Goal: Information Seeking & Learning: Learn about a topic

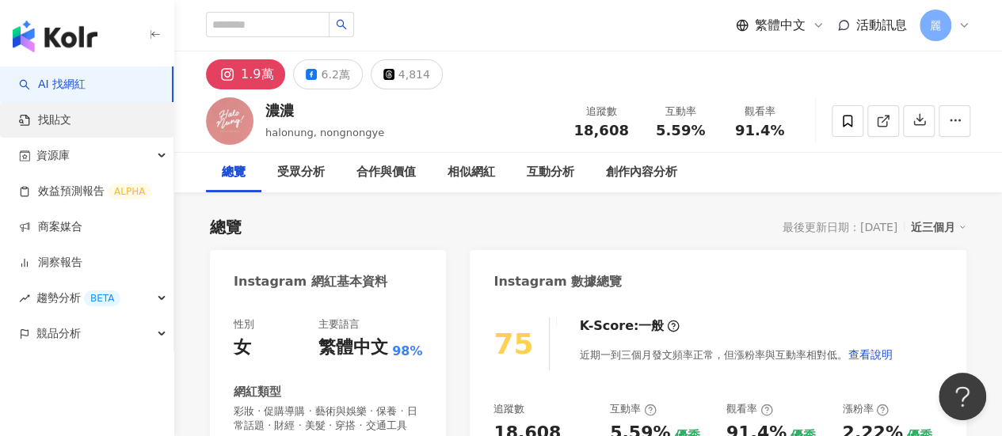
click at [67, 120] on link "找貼文" at bounding box center [45, 120] width 52 height 16
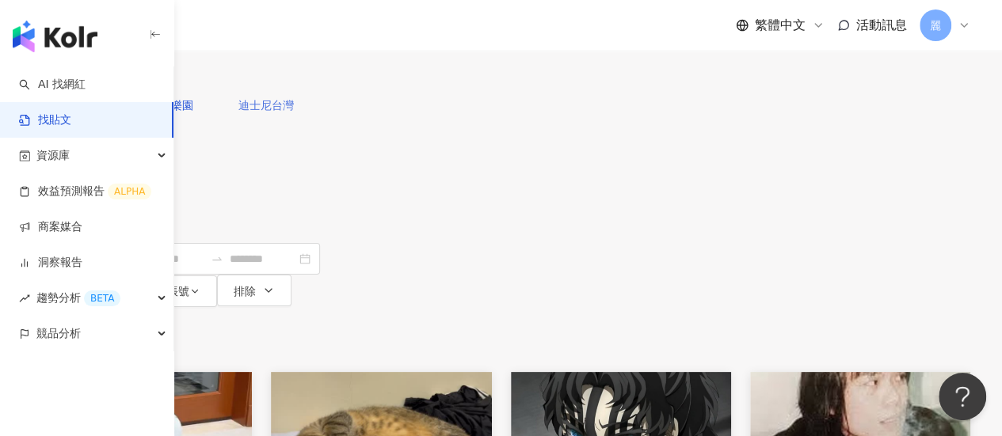
click at [294, 112] on span "迪士尼台灣" at bounding box center [265, 105] width 55 height 13
type input "*****"
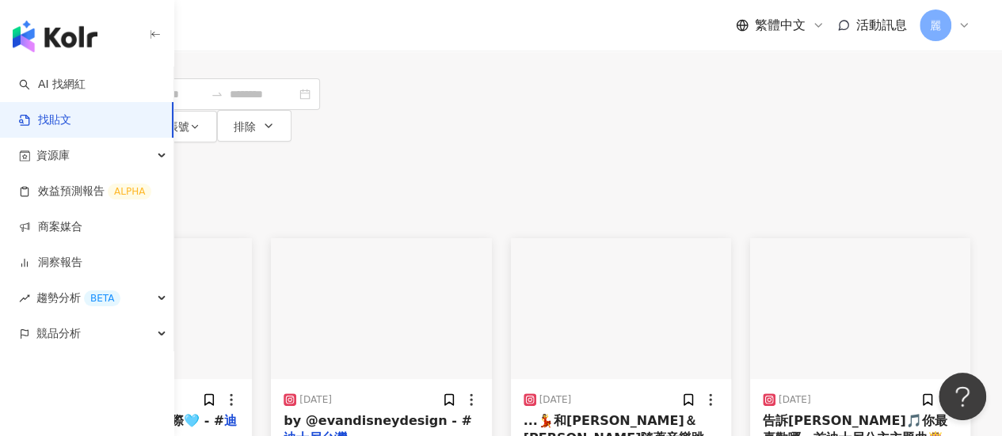
scroll to position [158, 0]
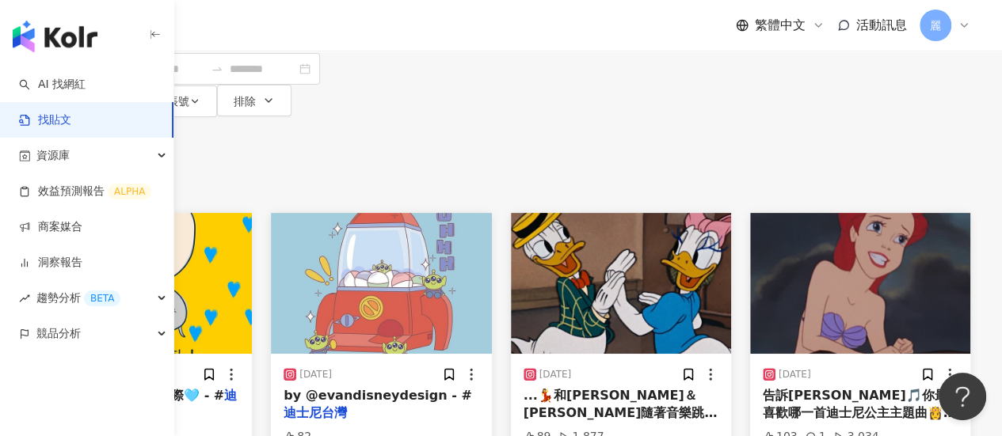
click at [491, 213] on img at bounding box center [381, 283] width 220 height 141
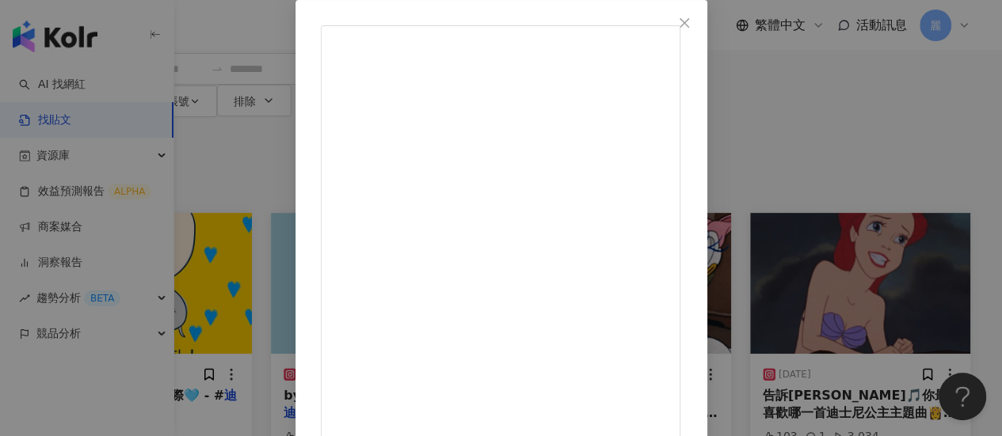
scroll to position [0, 0]
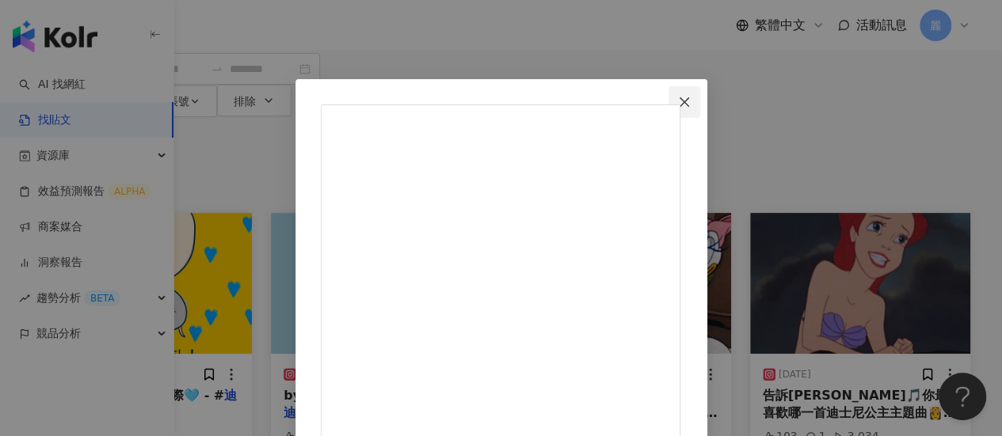
click at [689, 101] on icon "close" at bounding box center [685, 102] width 10 height 10
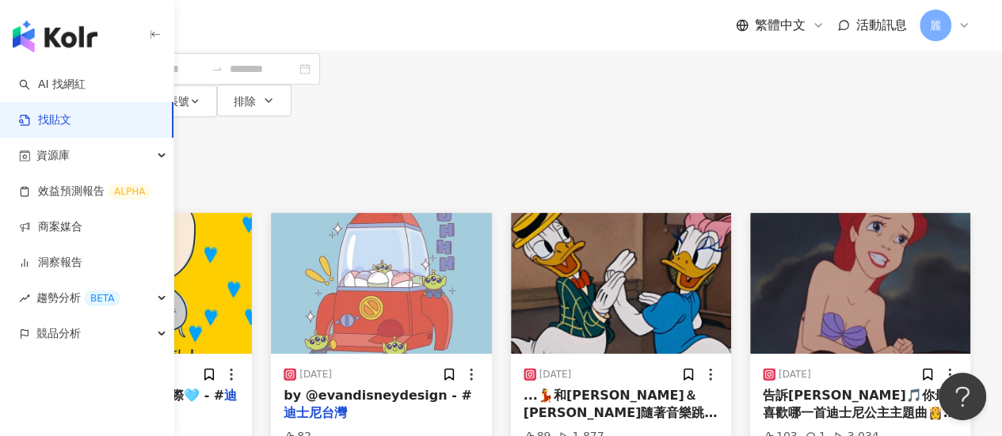
click at [847, 388] on span "告訴[PERSON_NAME]🎵你最喜歡哪一首迪士尼公主主題曲👸🎵 - #" at bounding box center [859, 413] width 193 height 51
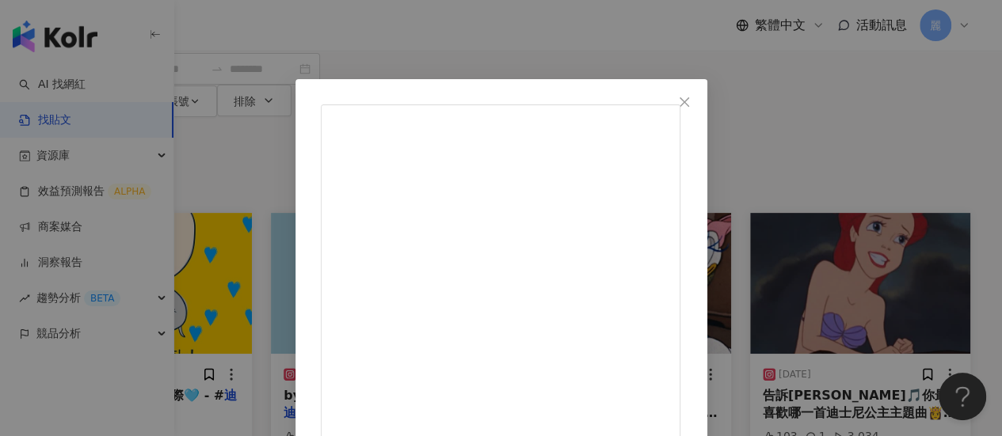
drag, startPoint x: 825, startPoint y: 99, endPoint x: 843, endPoint y: 110, distance: 20.7
click at [689, 99] on icon "close" at bounding box center [685, 102] width 10 height 10
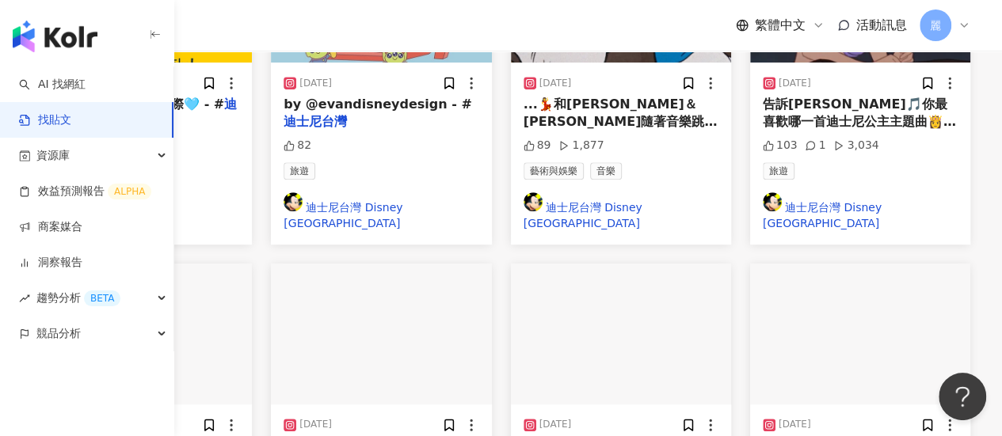
scroll to position [475, 0]
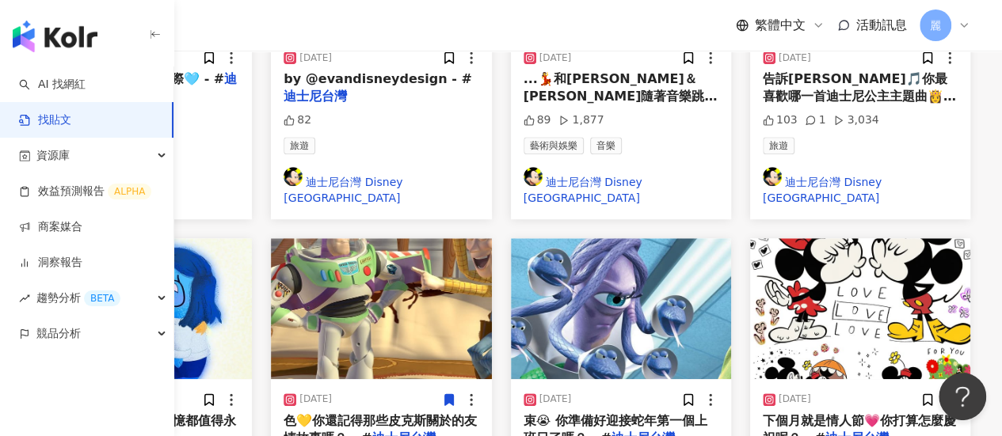
click at [880, 413] on span "下個月就是情人節💗你打算怎麼慶祝呢？ - #" at bounding box center [859, 429] width 193 height 32
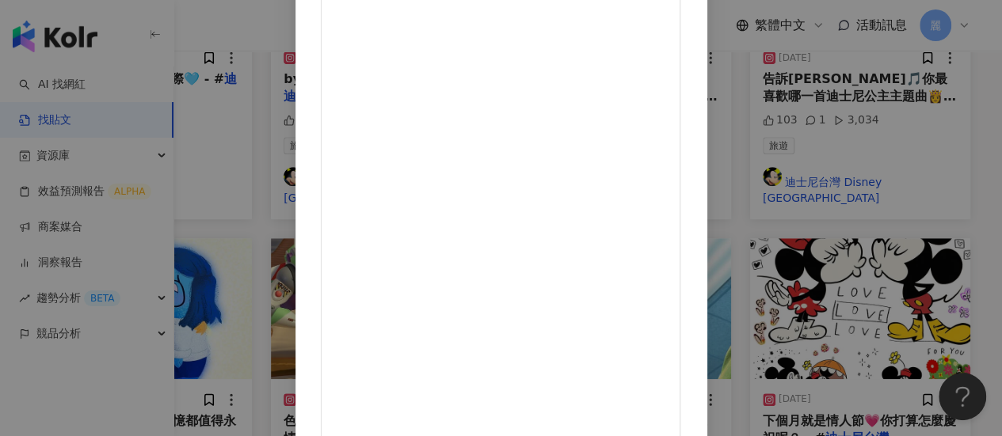
scroll to position [0, 0]
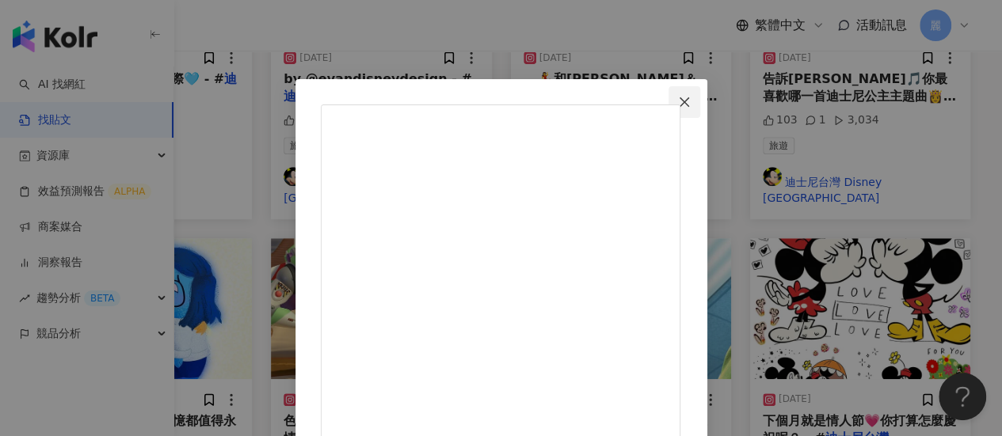
click at [700, 109] on button "Close" at bounding box center [685, 102] width 32 height 32
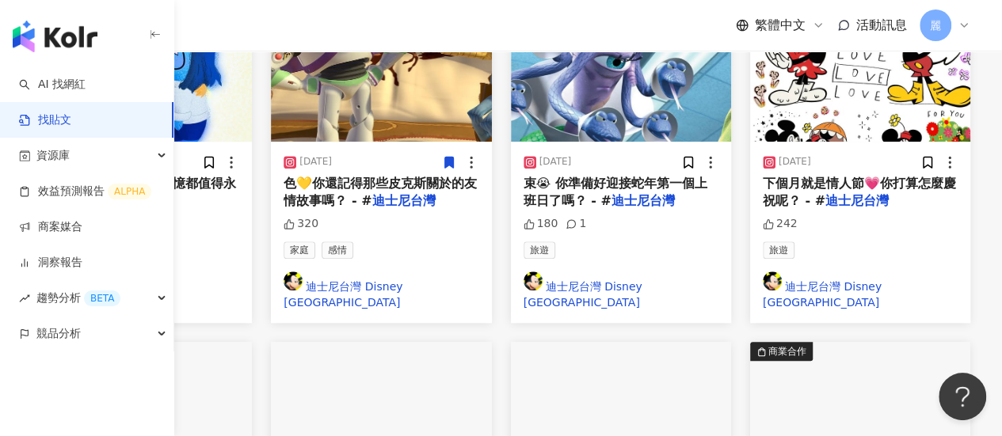
scroll to position [871, 0]
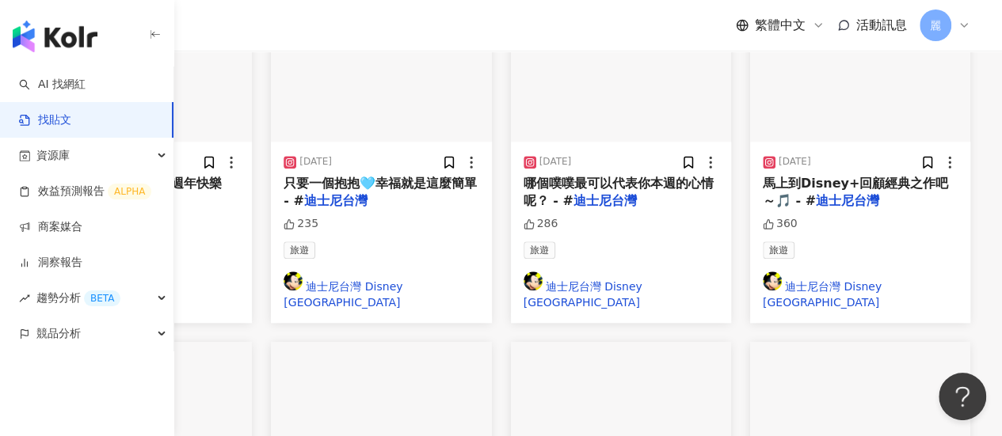
scroll to position [792, 0]
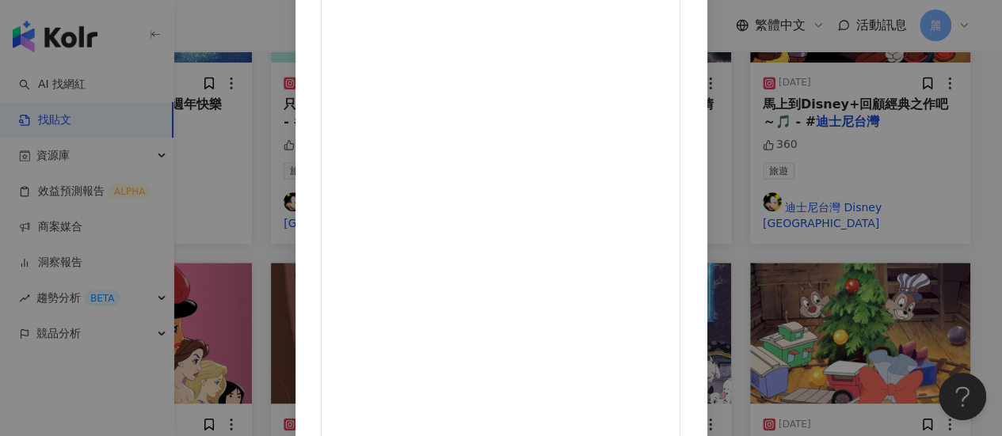
scroll to position [0, 0]
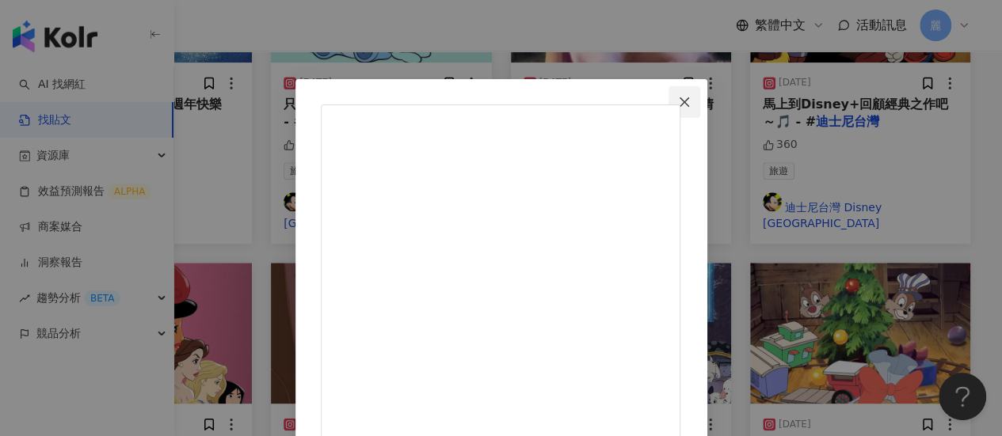
click at [691, 108] on icon "close" at bounding box center [684, 102] width 13 height 13
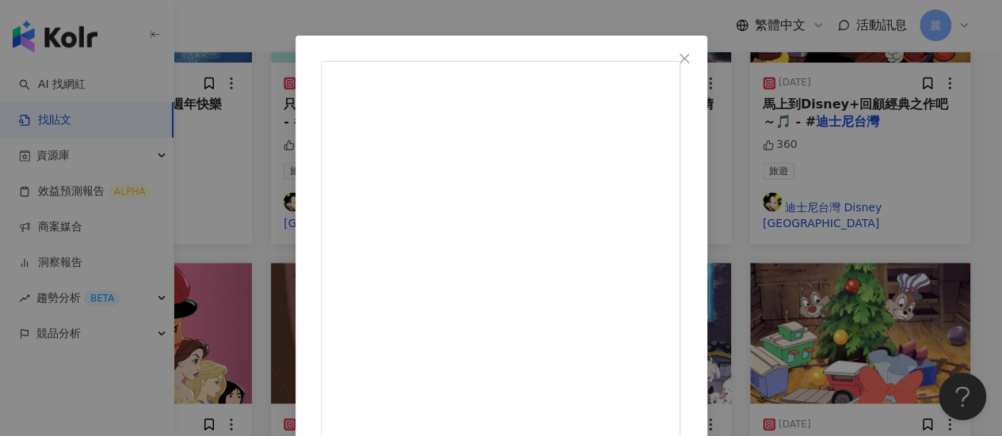
scroll to position [79, 0]
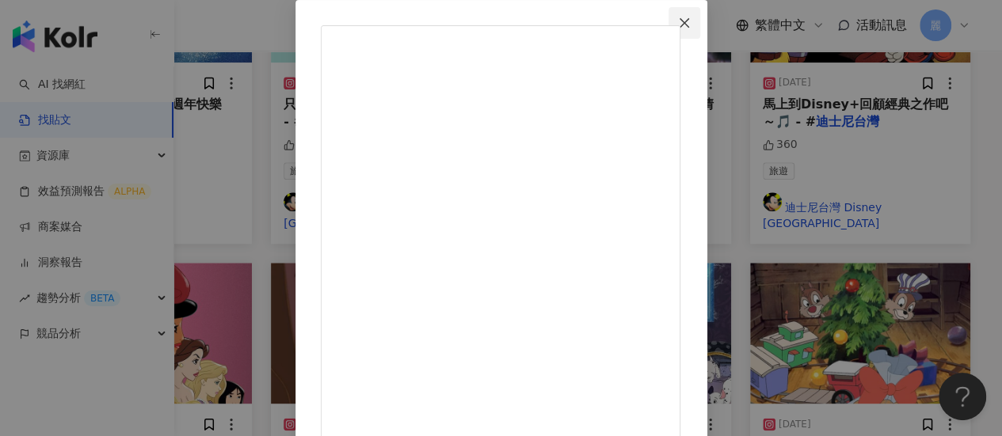
click at [691, 23] on icon "close" at bounding box center [684, 23] width 13 height 13
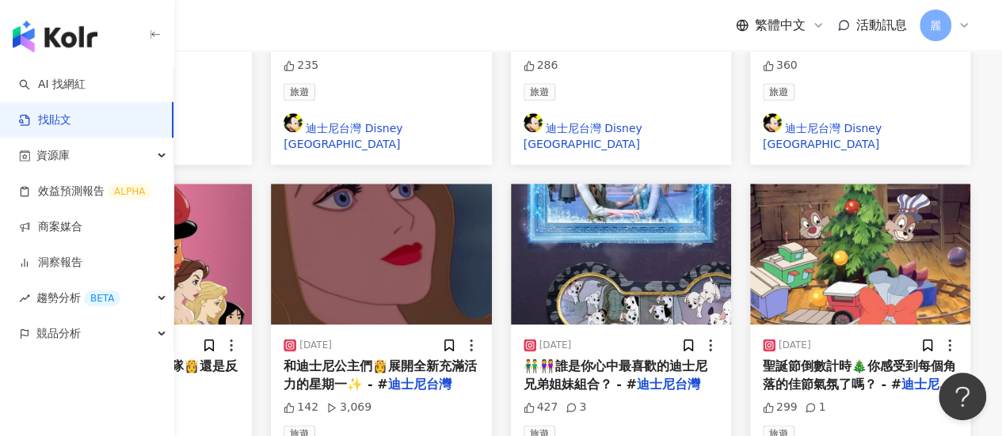
scroll to position [1080, 0]
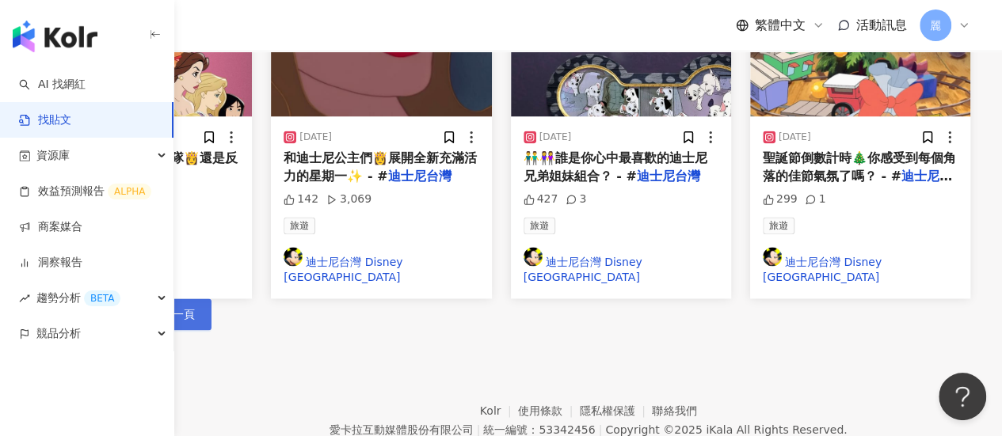
click at [195, 308] on span "下一頁" at bounding box center [178, 314] width 33 height 13
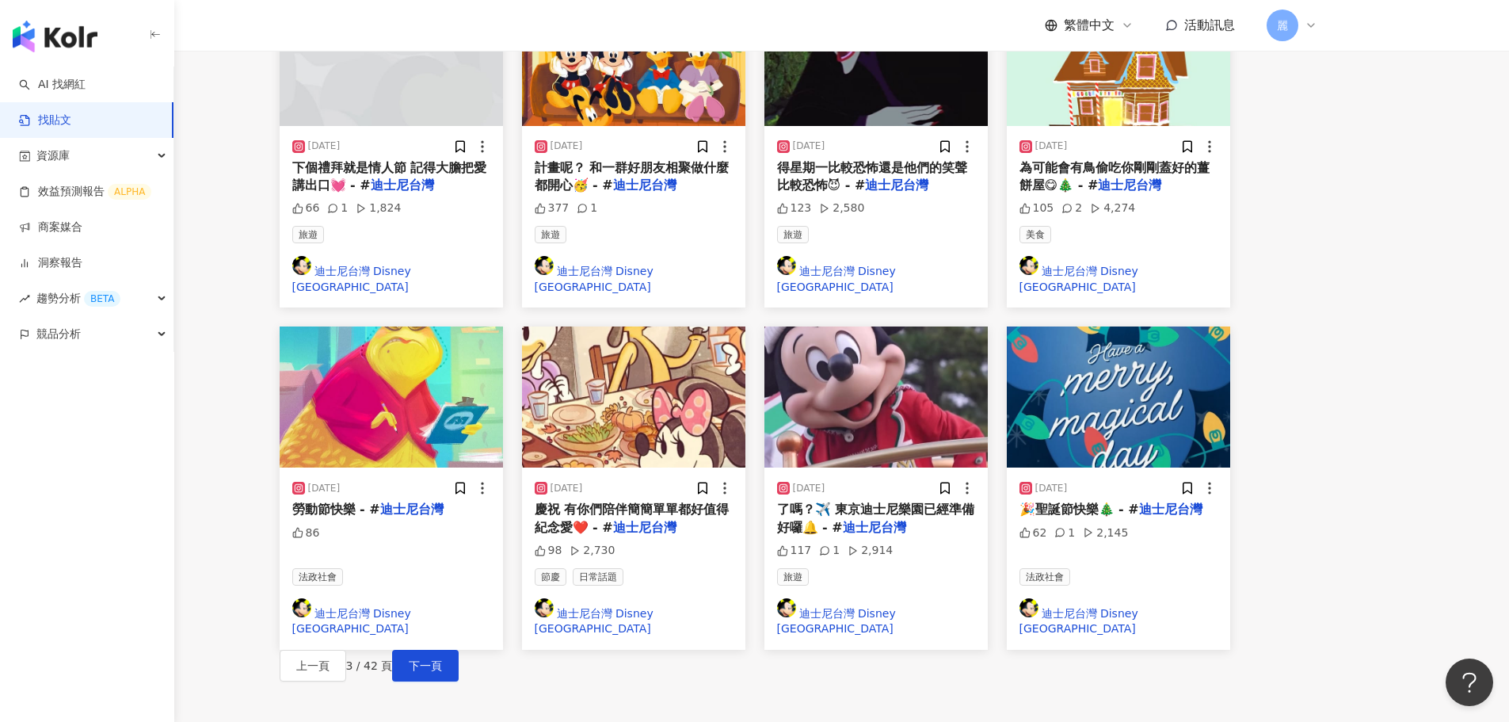
scroll to position [764, 0]
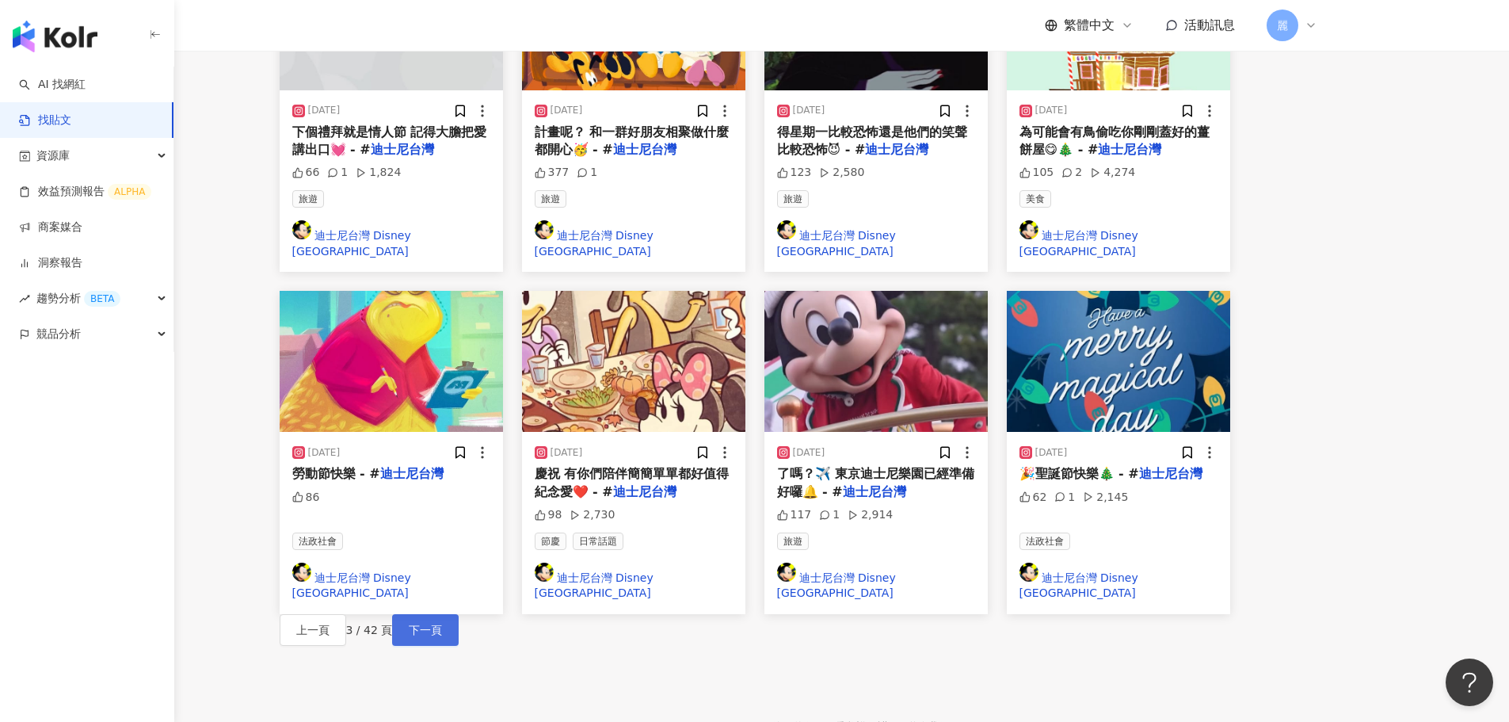
click at [442, 436] on span "下一頁" at bounding box center [425, 629] width 33 height 13
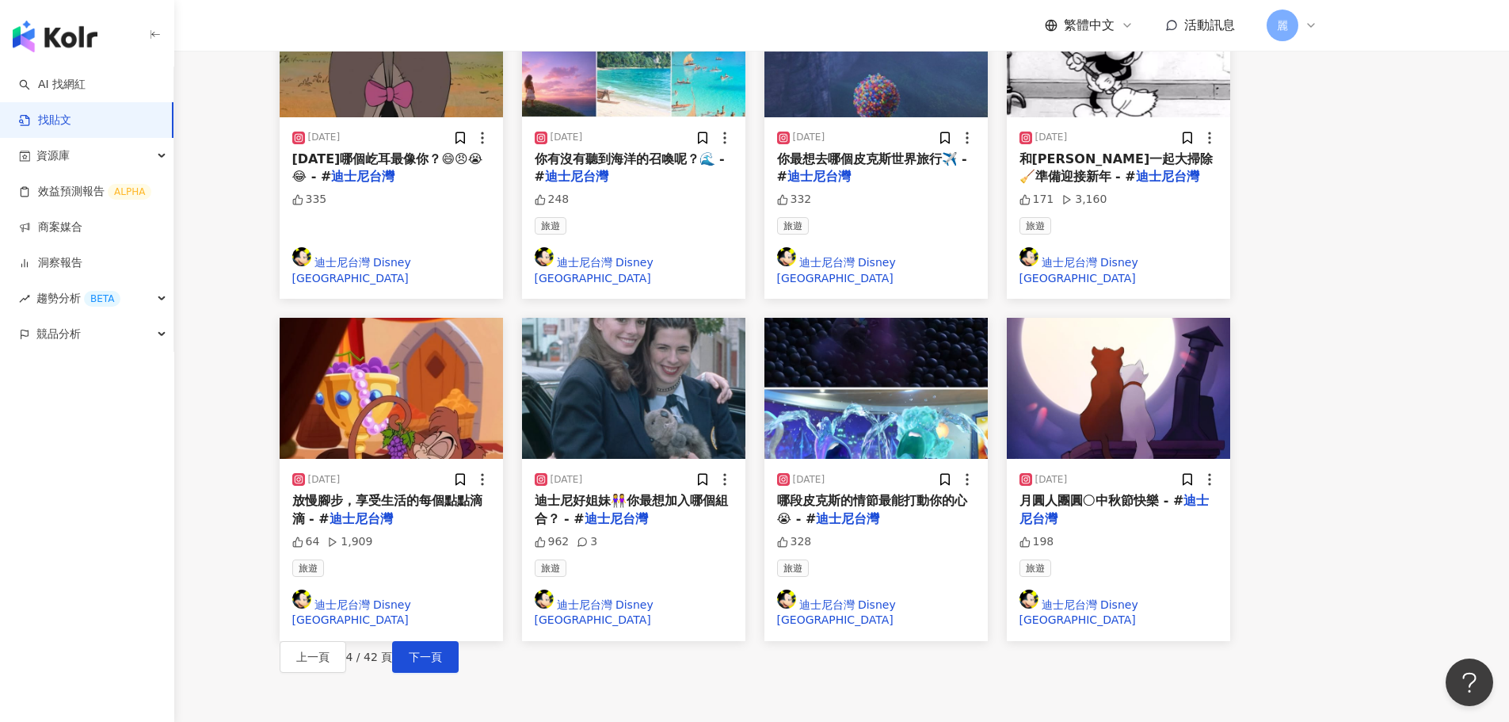
scroll to position [797, 0]
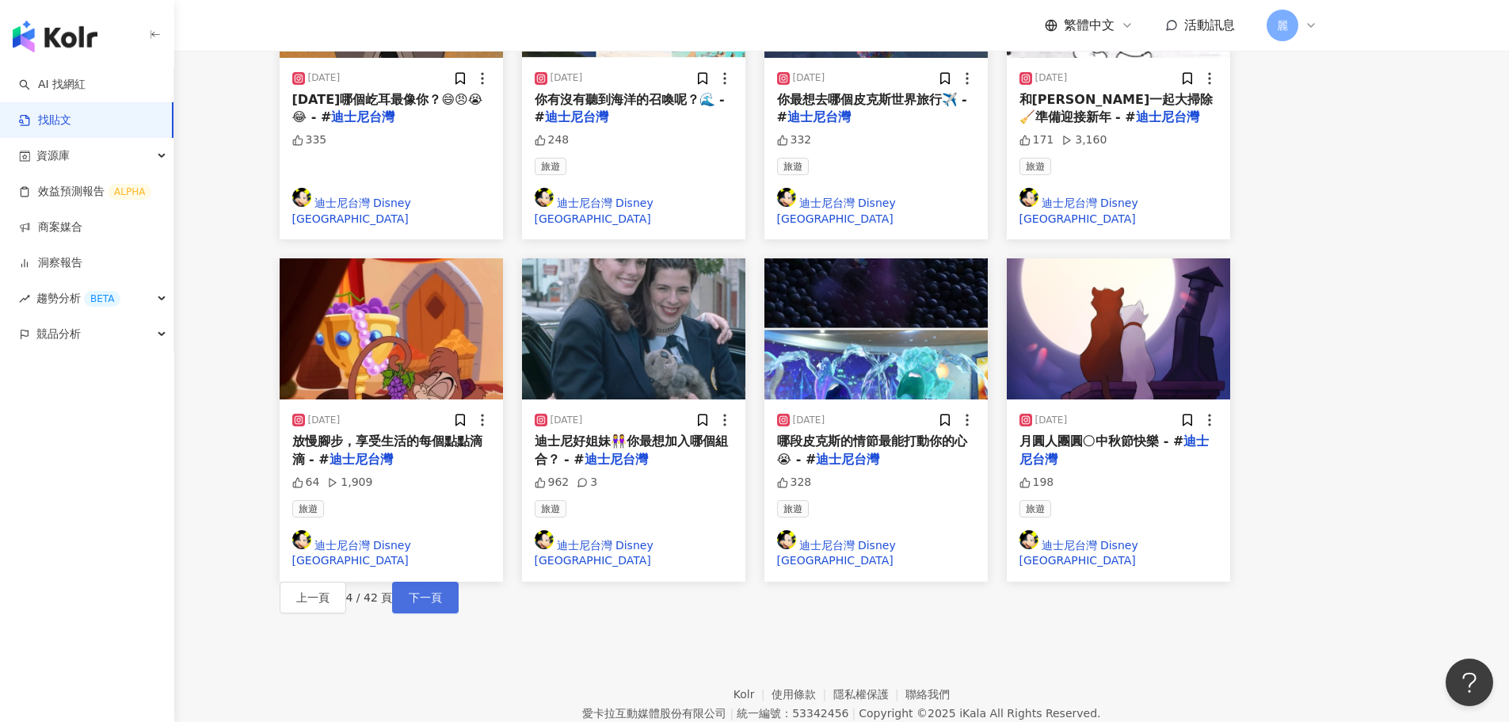
click at [459, 436] on button "下一頁" at bounding box center [425, 597] width 67 height 32
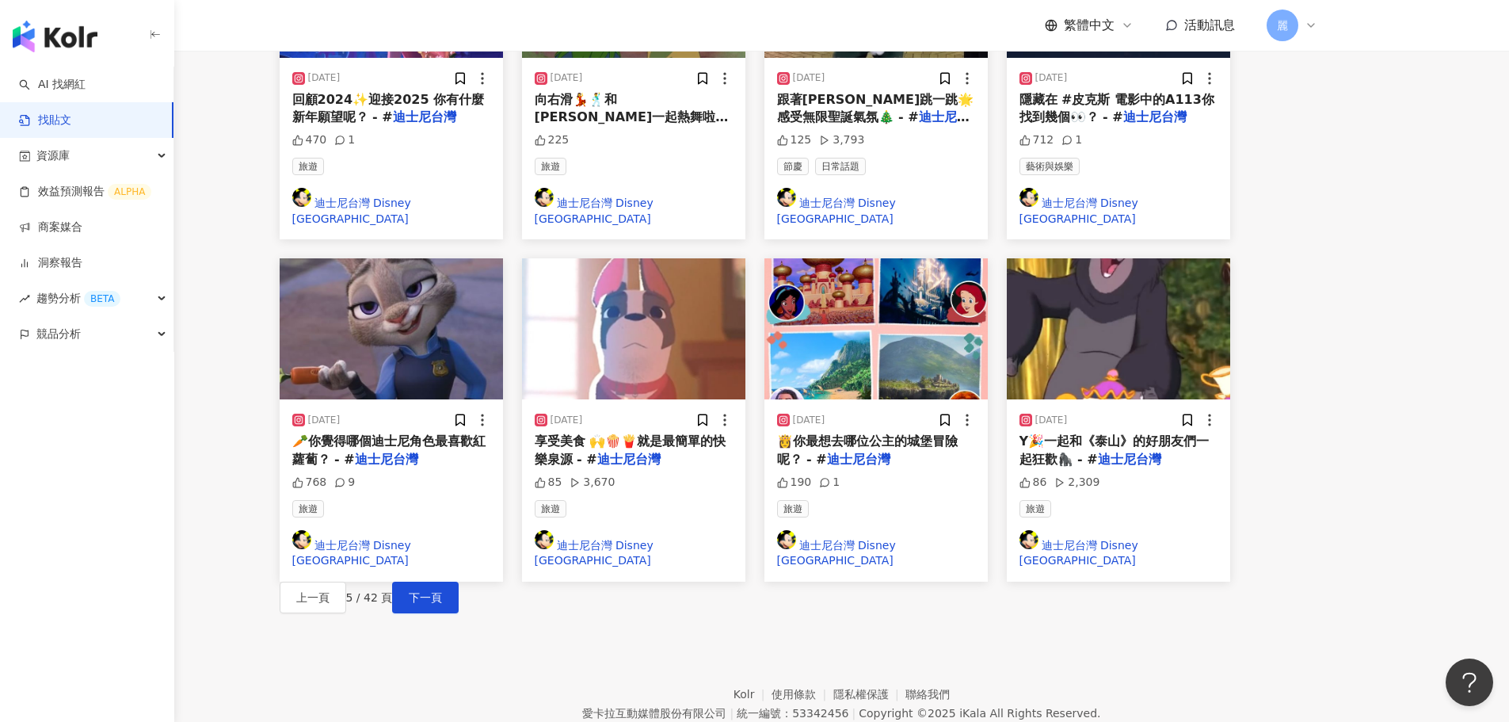
click at [486, 433] on span "🥕你覺得哪個迪士尼角色最喜歡紅蘿蔔？ - #" at bounding box center [388, 449] width 193 height 32
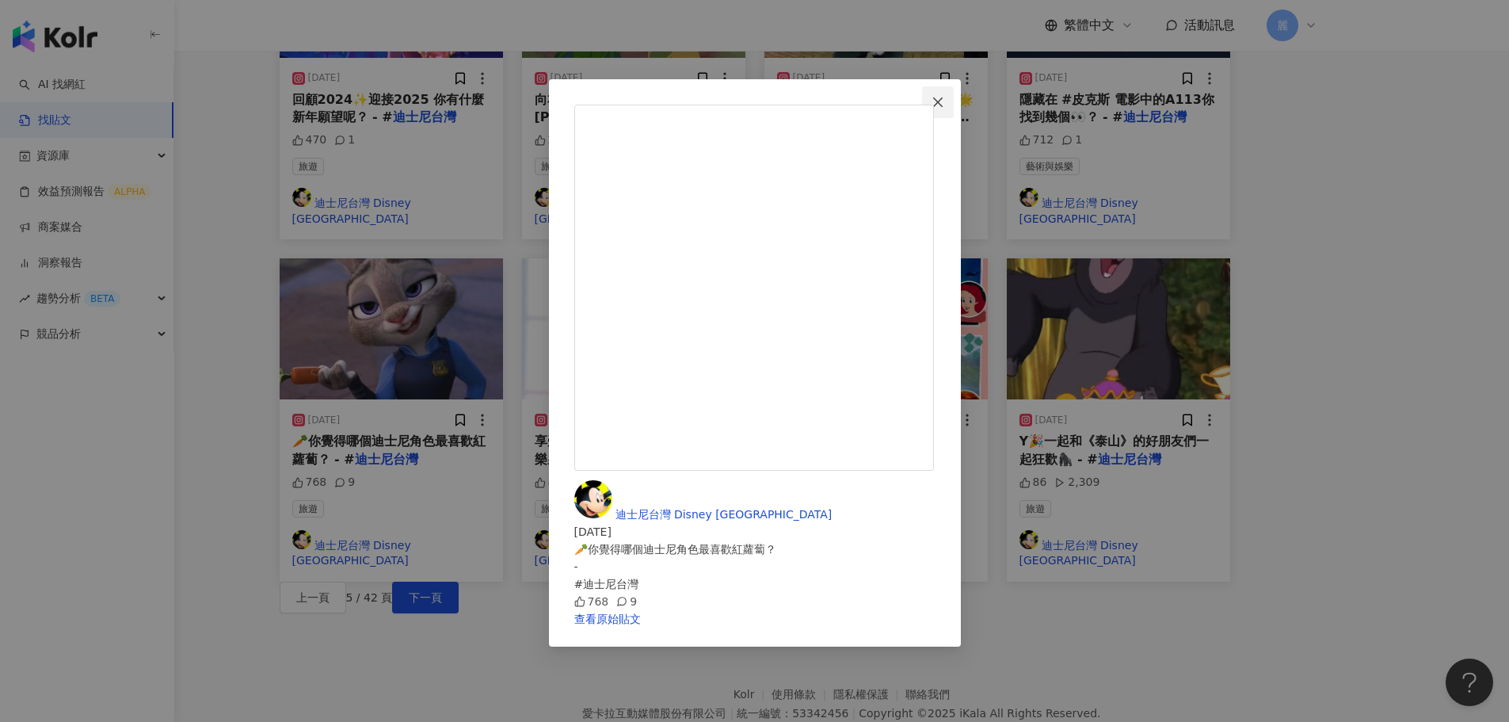
click at [943, 97] on icon "close" at bounding box center [938, 102] width 10 height 10
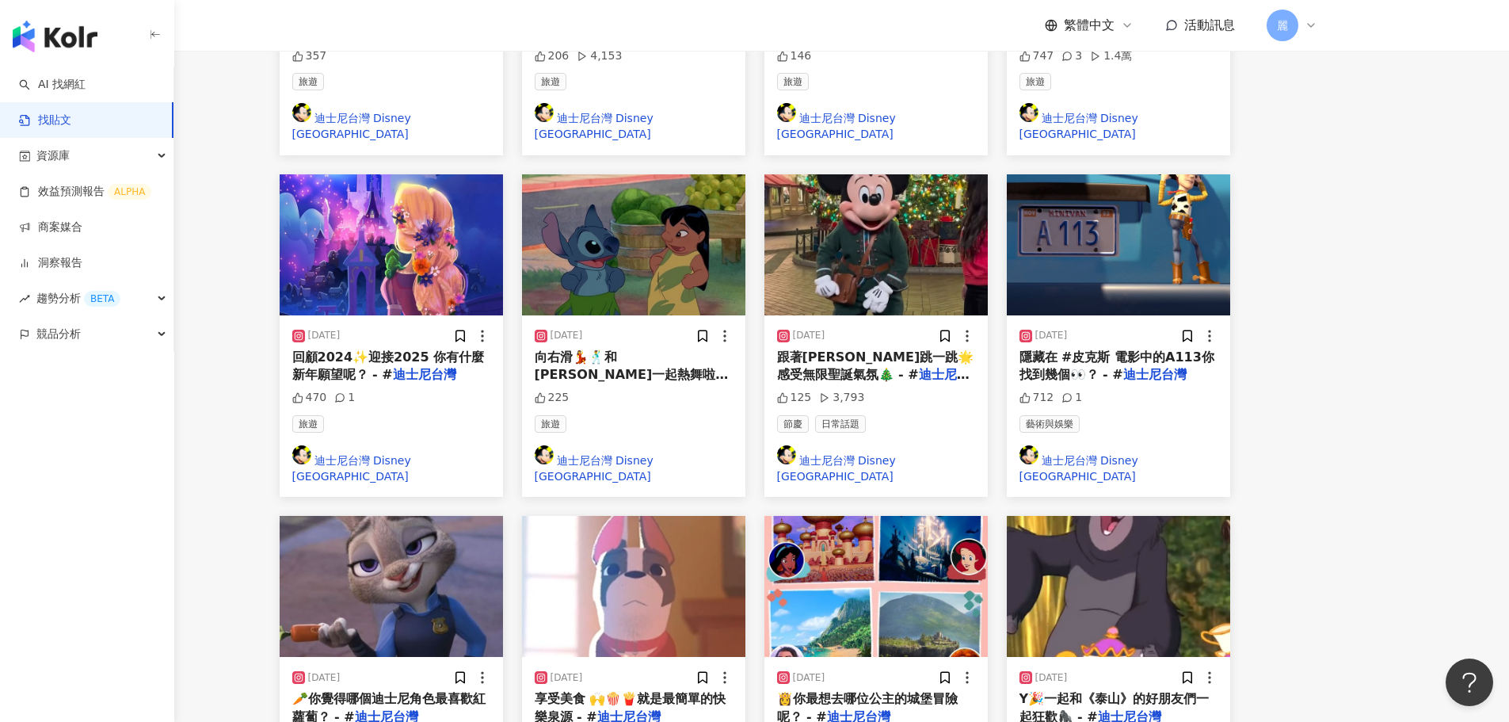
scroll to position [401, 0]
